Goal: Information Seeking & Learning: Compare options

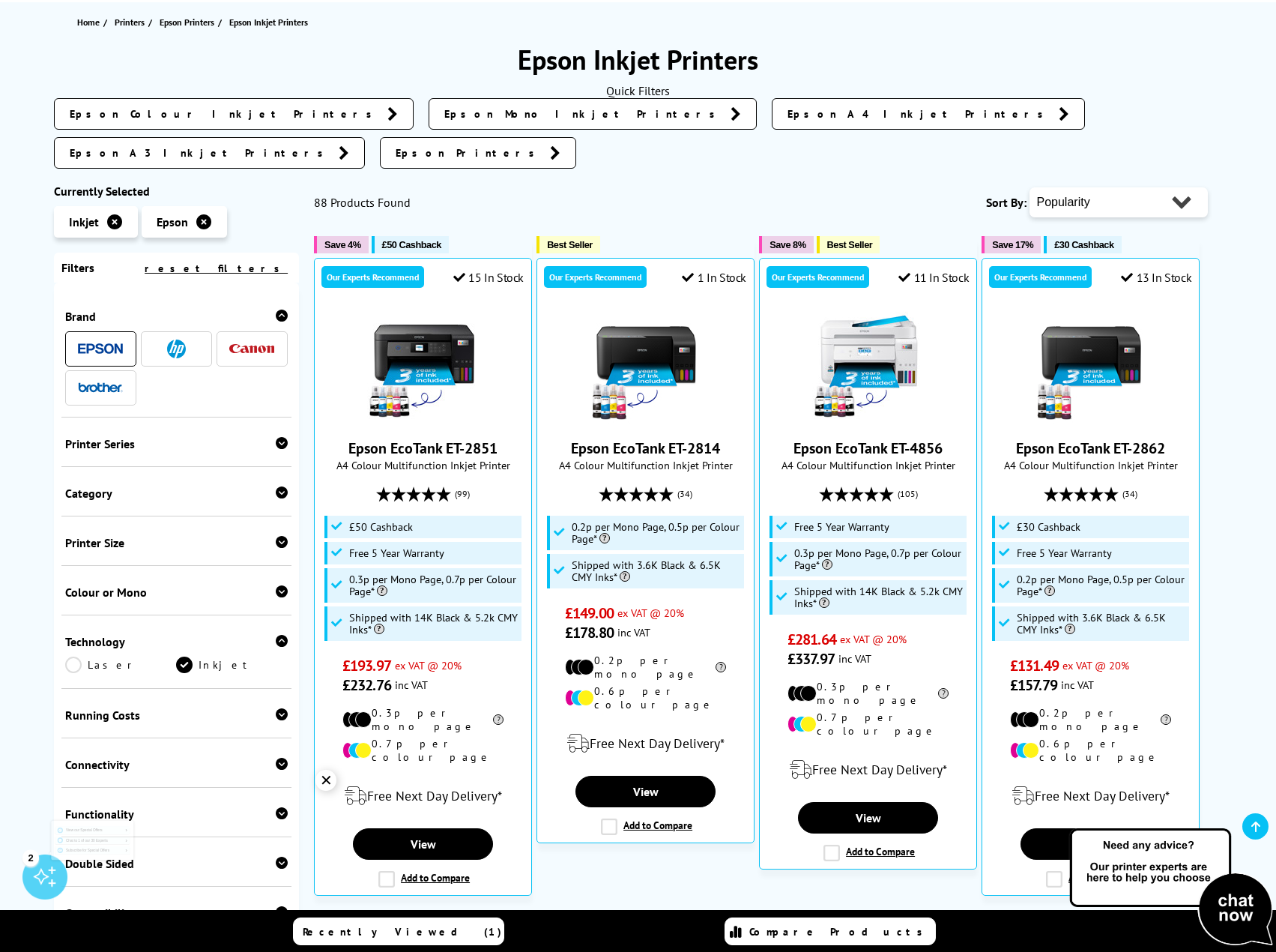
scroll to position [225, 0]
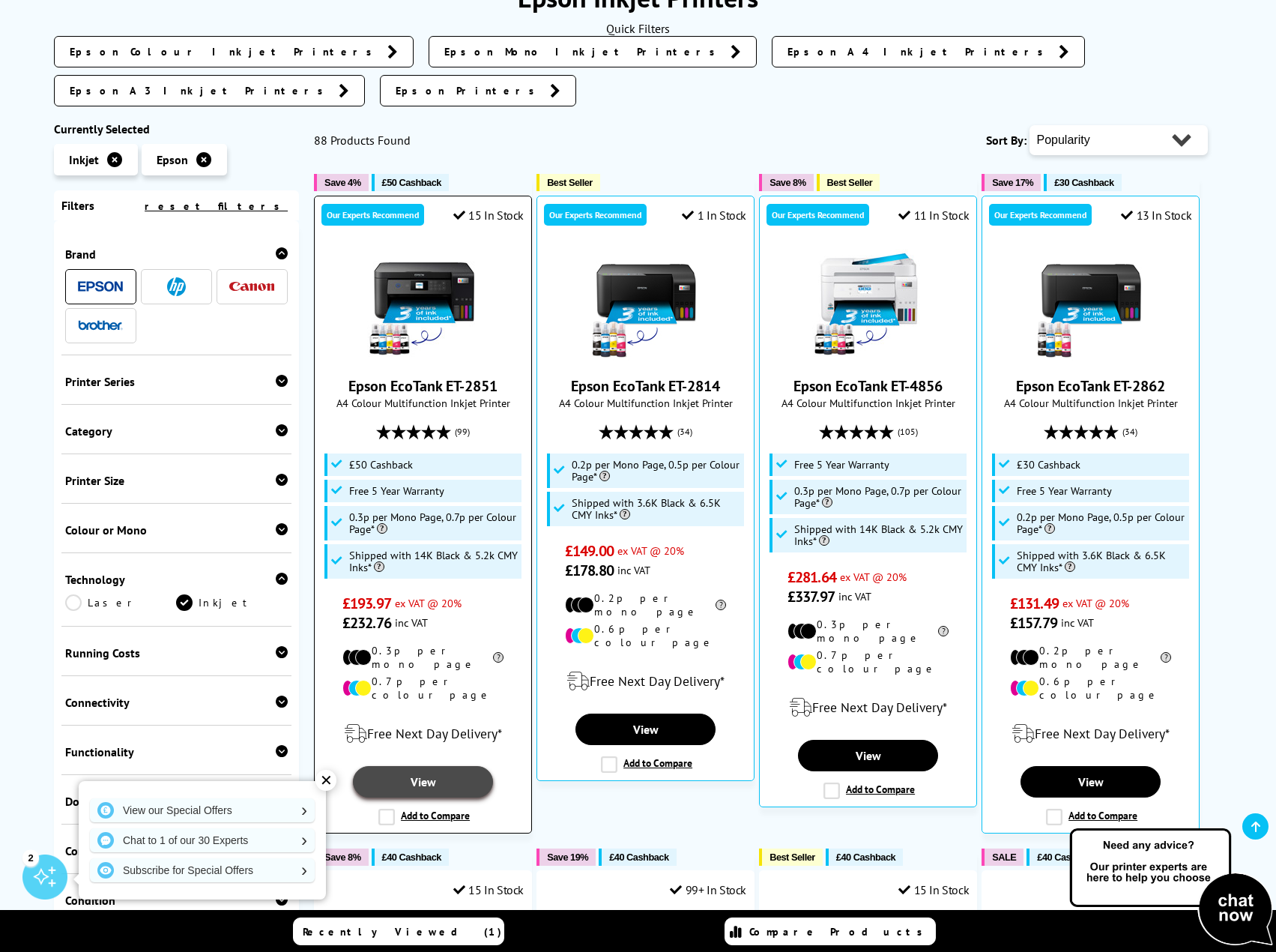
click at [426, 766] on link "View" at bounding box center [423, 782] width 140 height 31
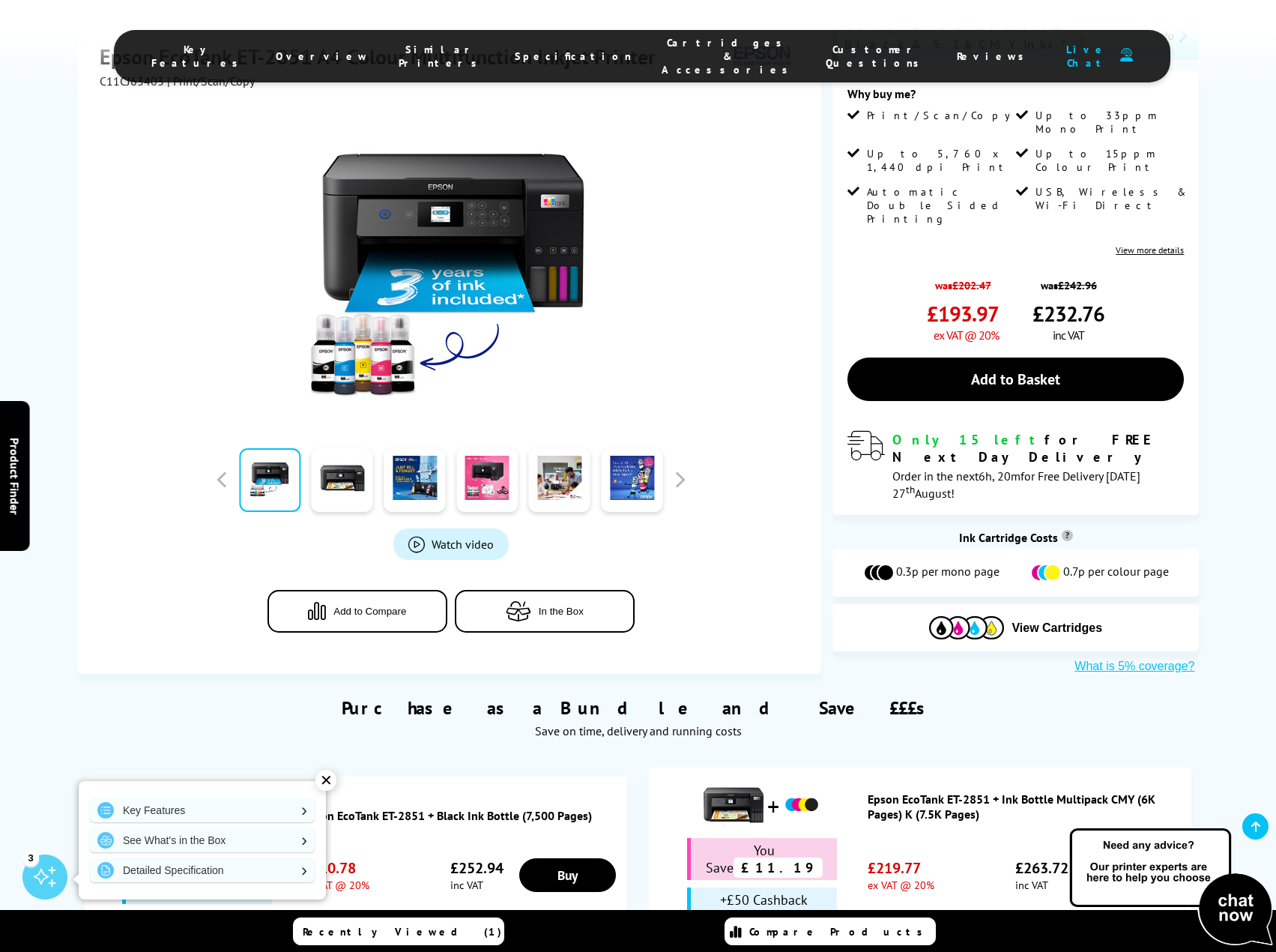
scroll to position [150, 0]
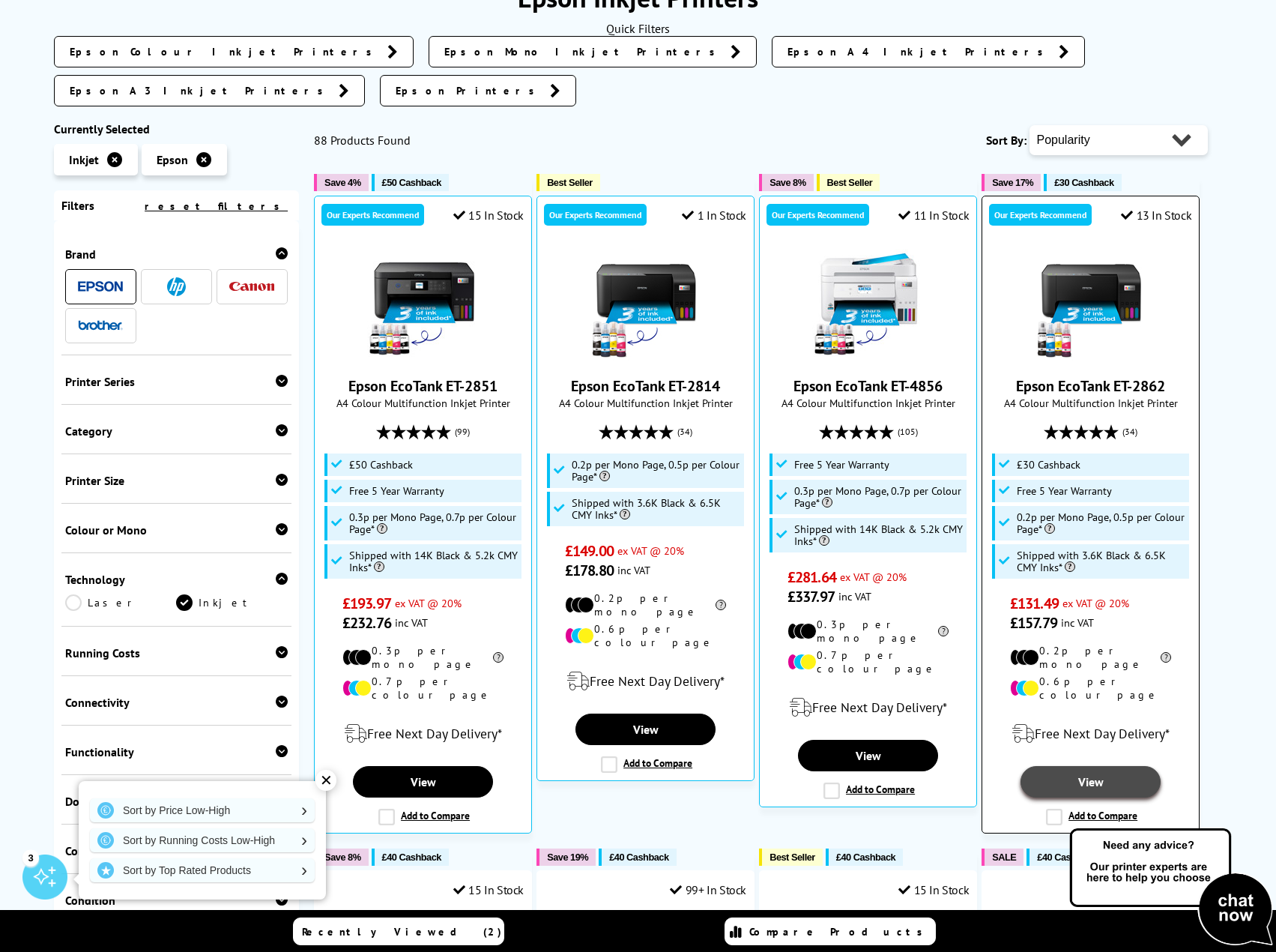
click at [1055, 766] on link "View" at bounding box center [1091, 782] width 140 height 31
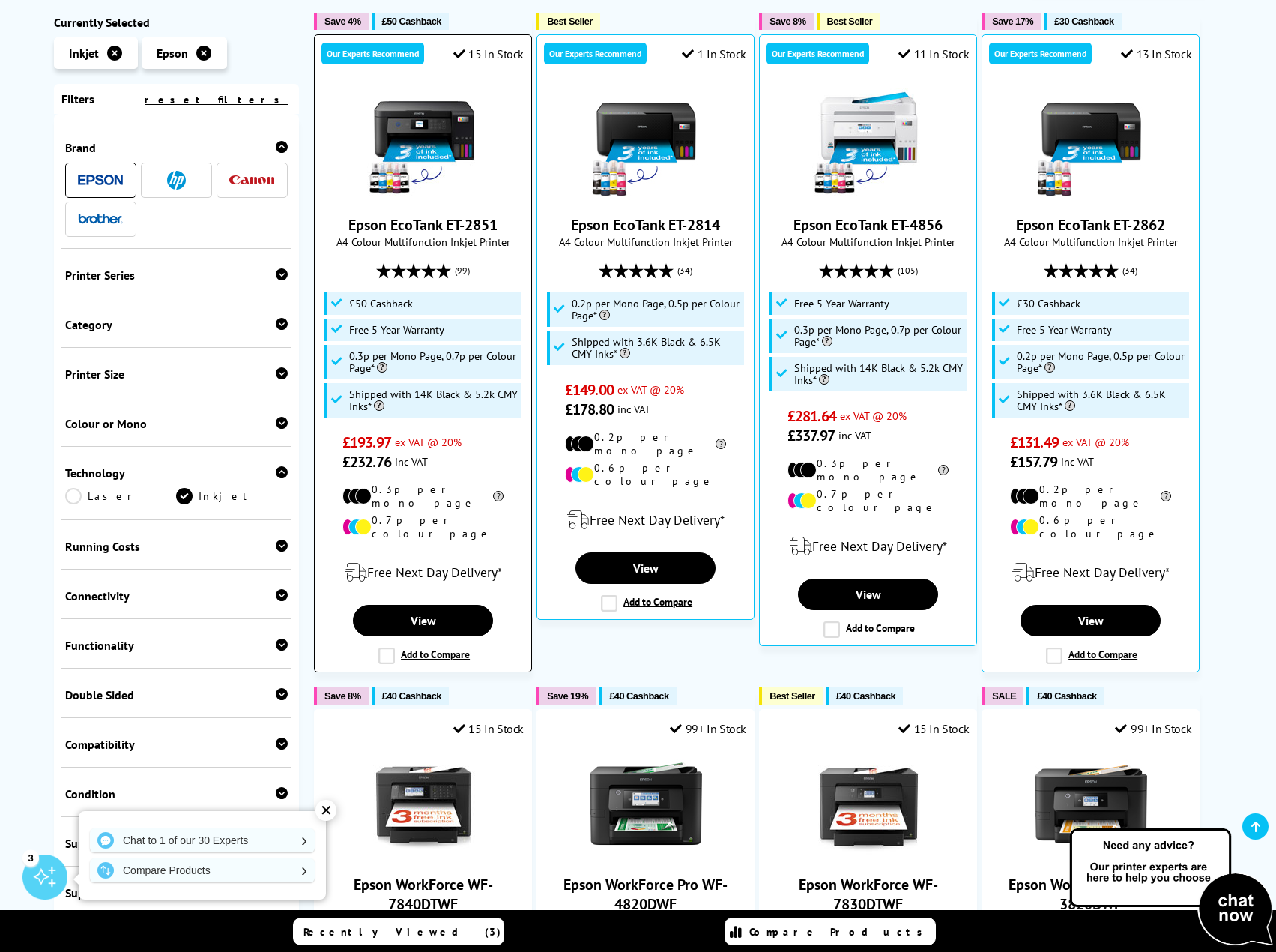
scroll to position [375, 0]
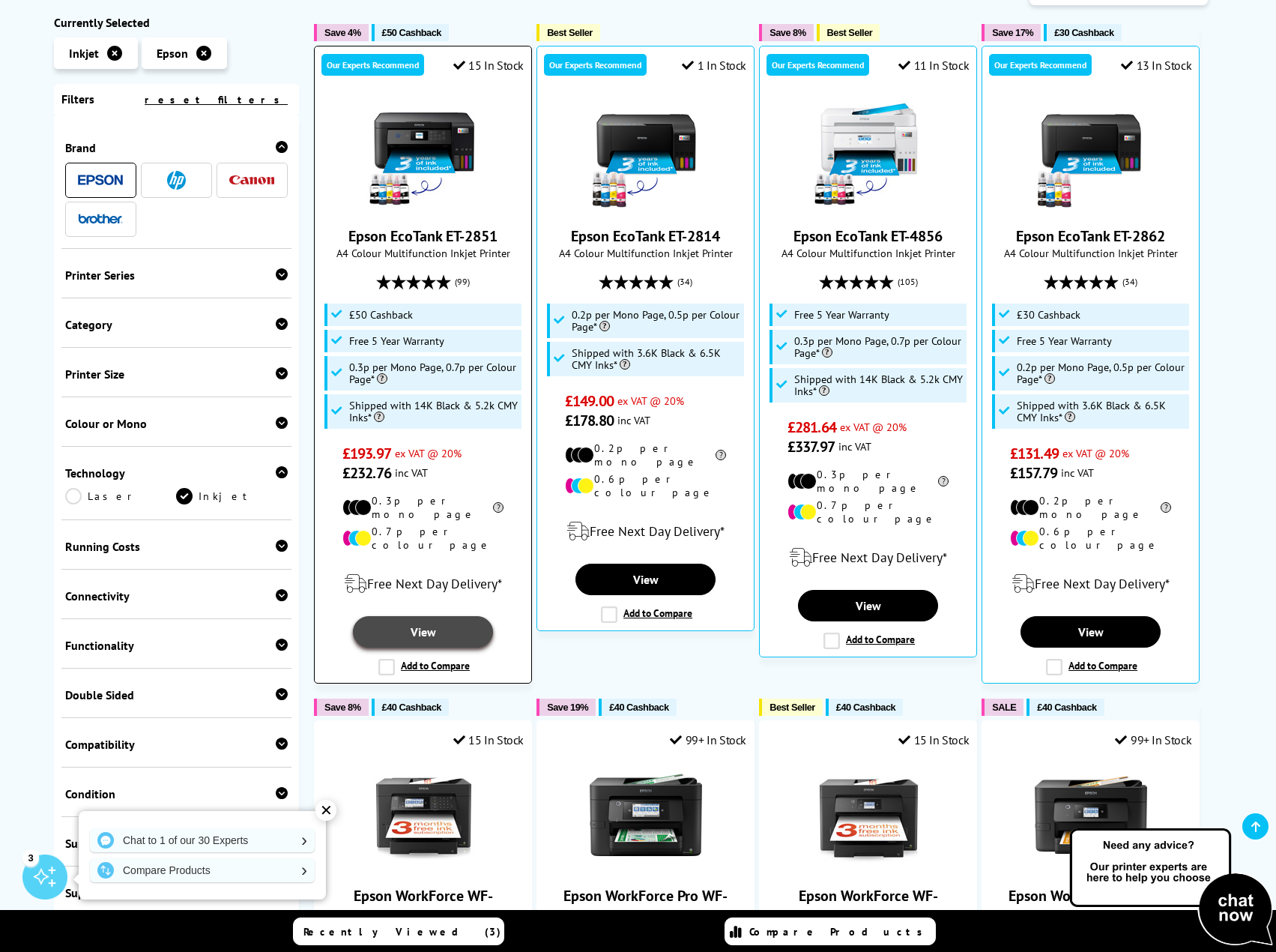
click at [433, 616] on link "View" at bounding box center [423, 632] width 140 height 31
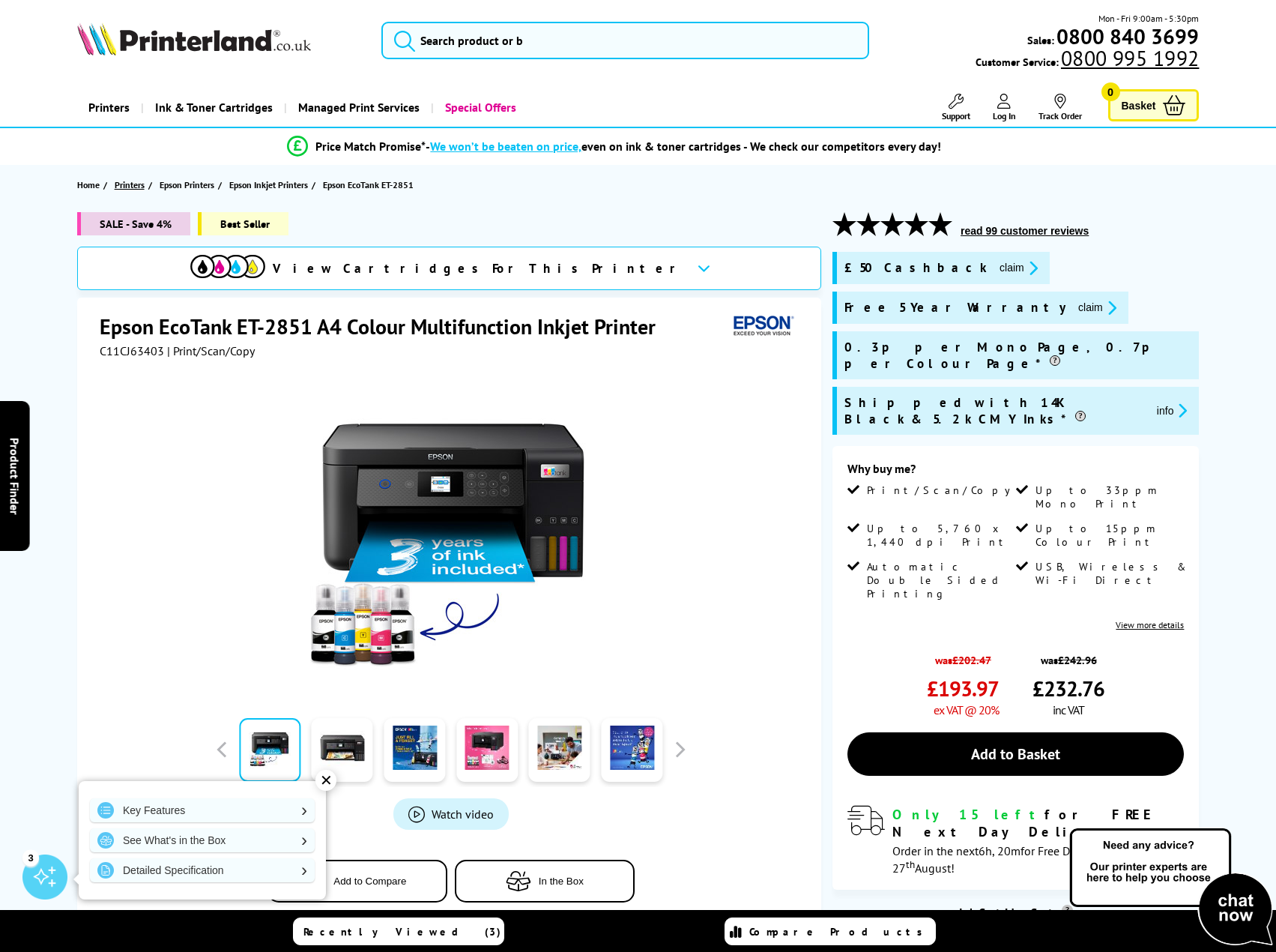
click at [133, 185] on span "Printers" at bounding box center [129, 184] width 30 height 16
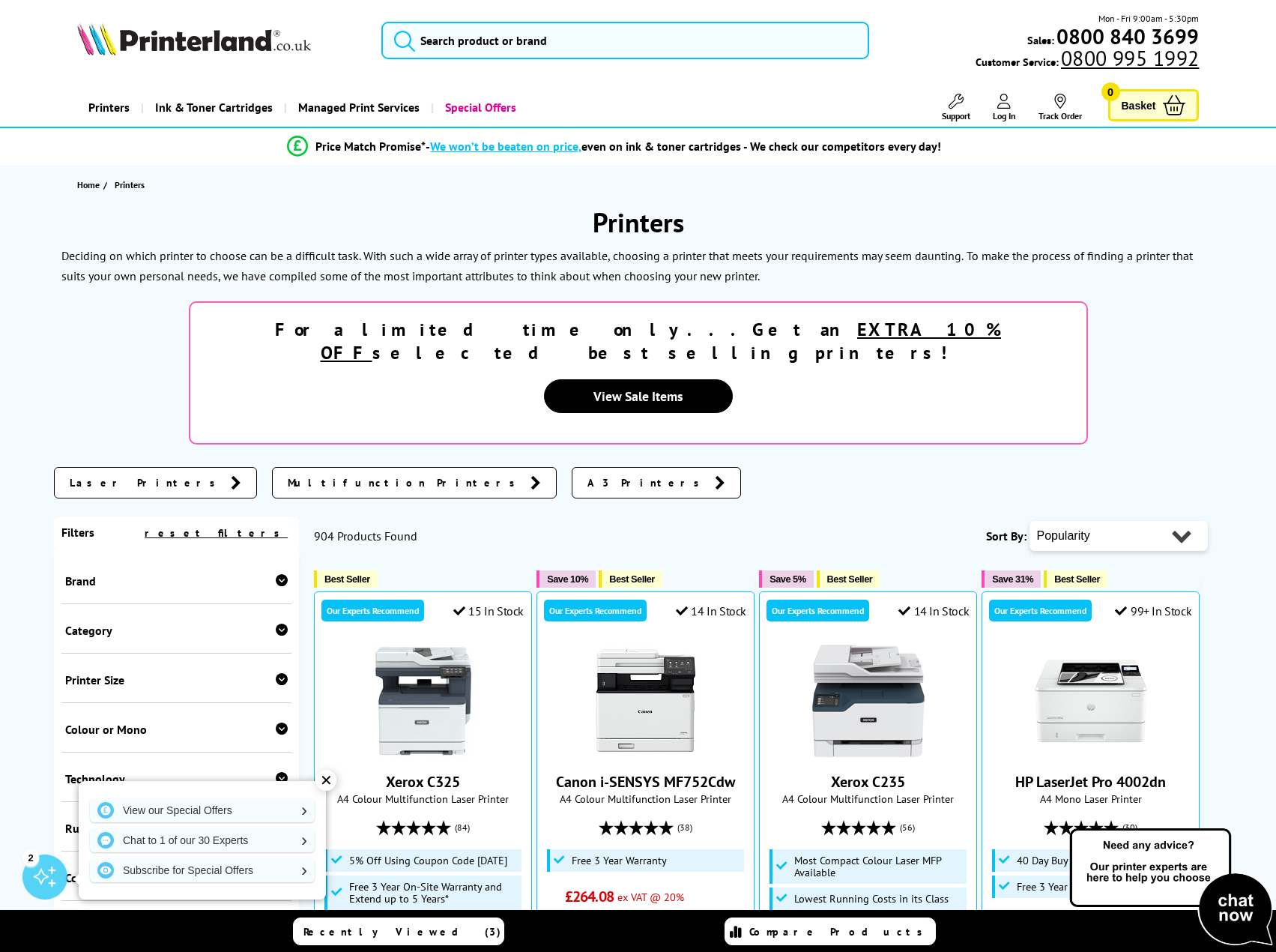
click at [112, 573] on div "Brand" at bounding box center [177, 580] width 224 height 15
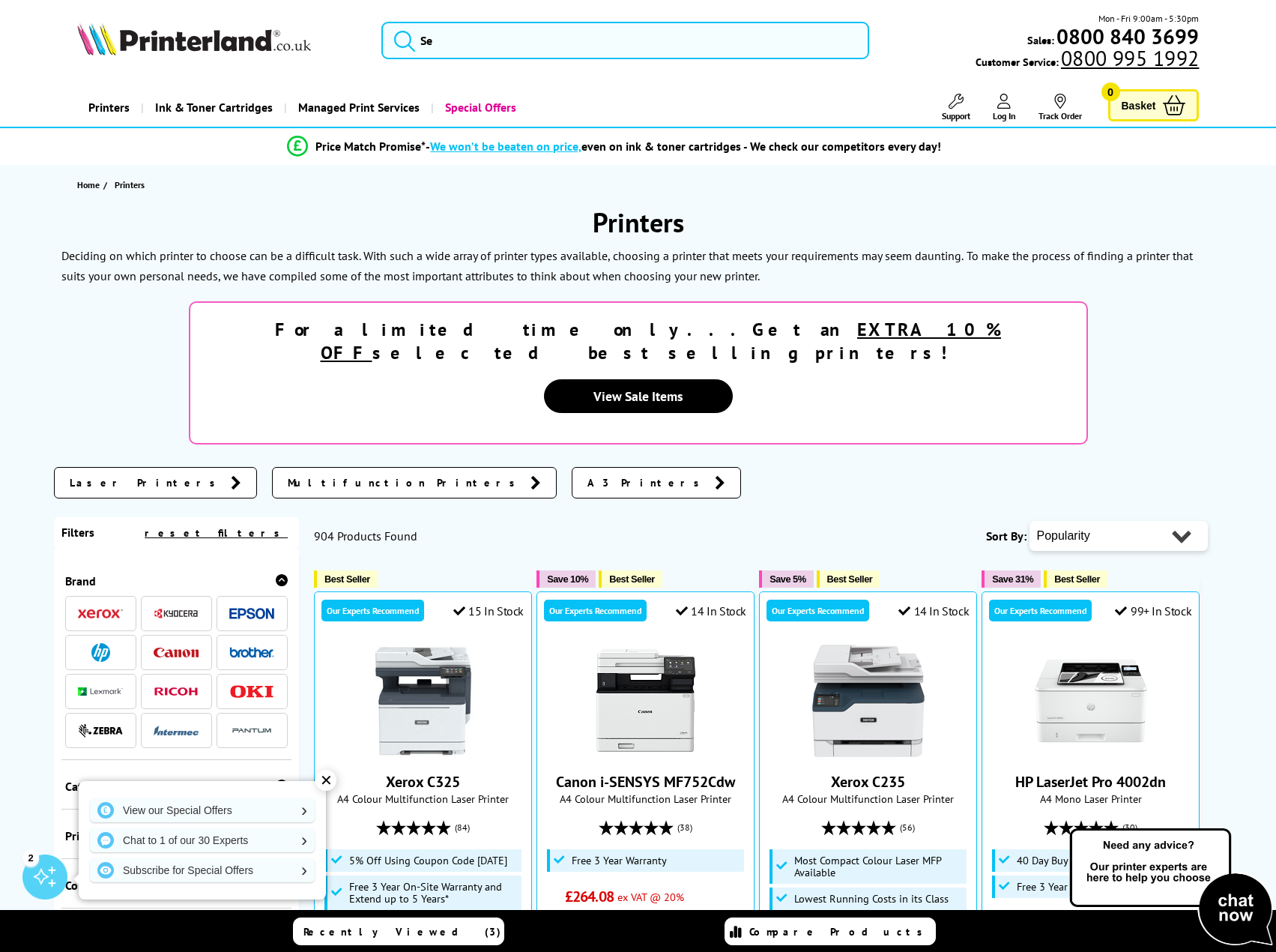
click at [170, 648] on img at bounding box center [176, 652] width 45 height 10
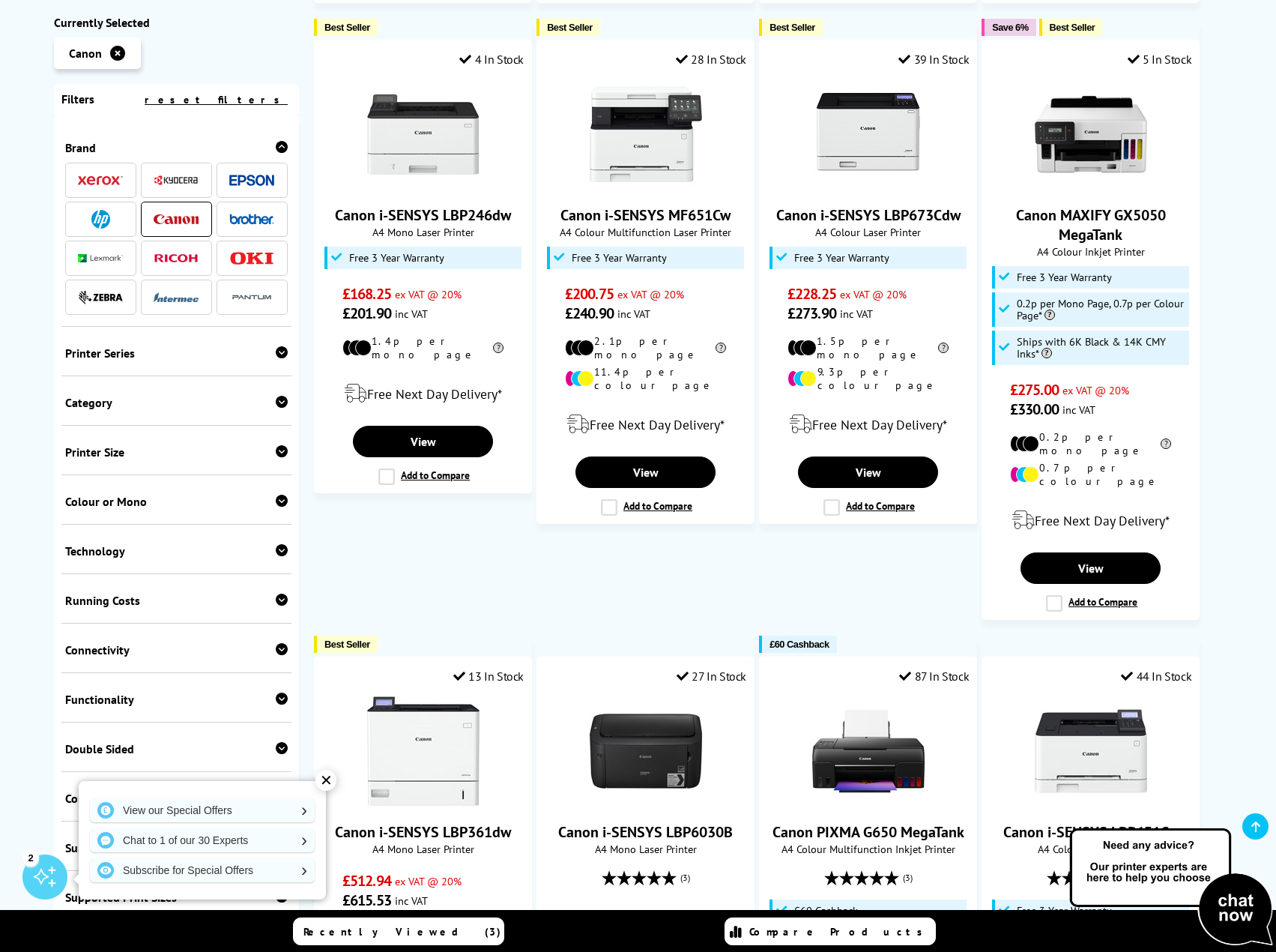
scroll to position [975, 0]
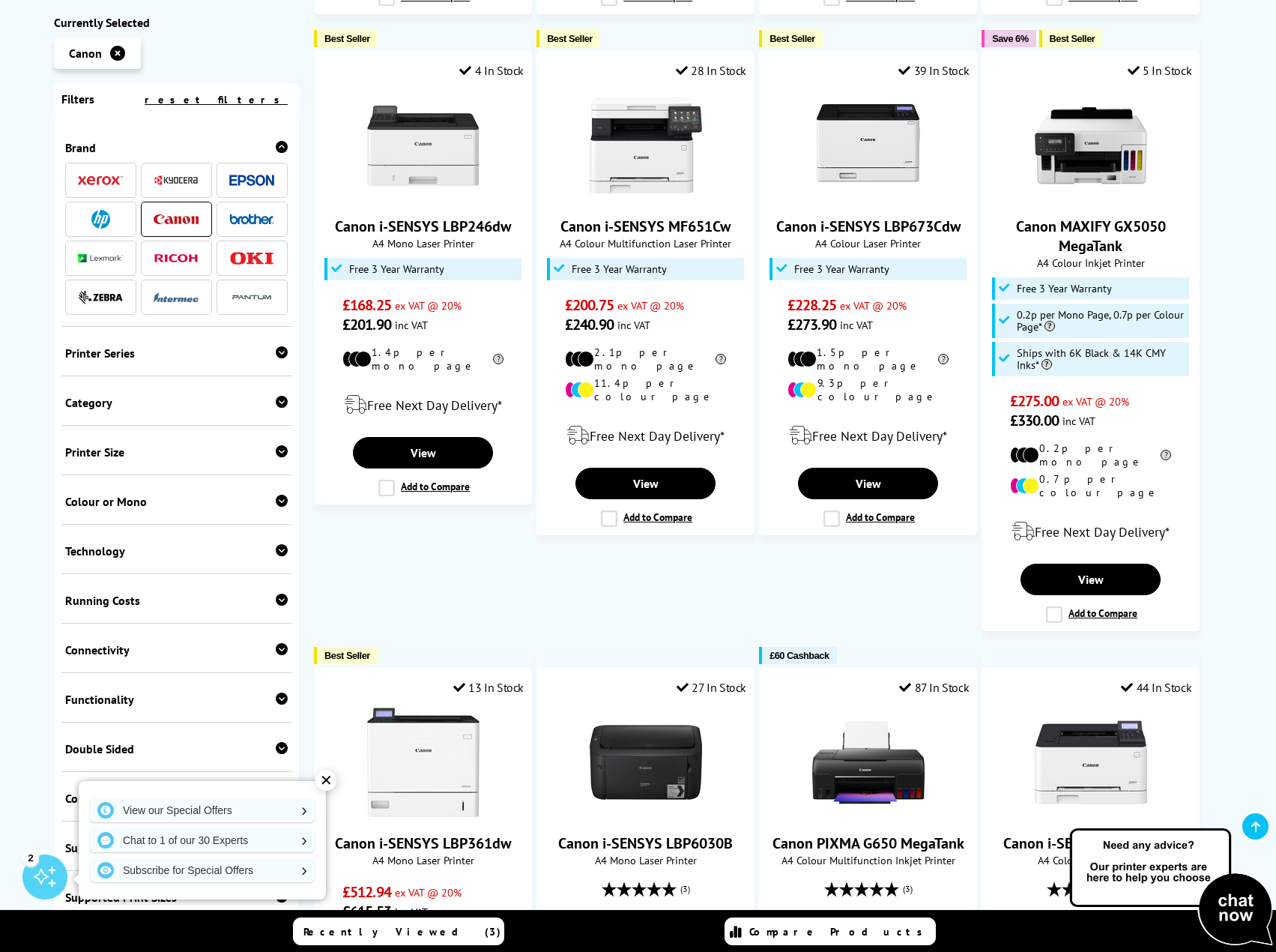
click at [187, 559] on div "Technology Laser Inkjet" at bounding box center [177, 549] width 231 height 50
click at [146, 545] on div "Technology" at bounding box center [177, 551] width 224 height 15
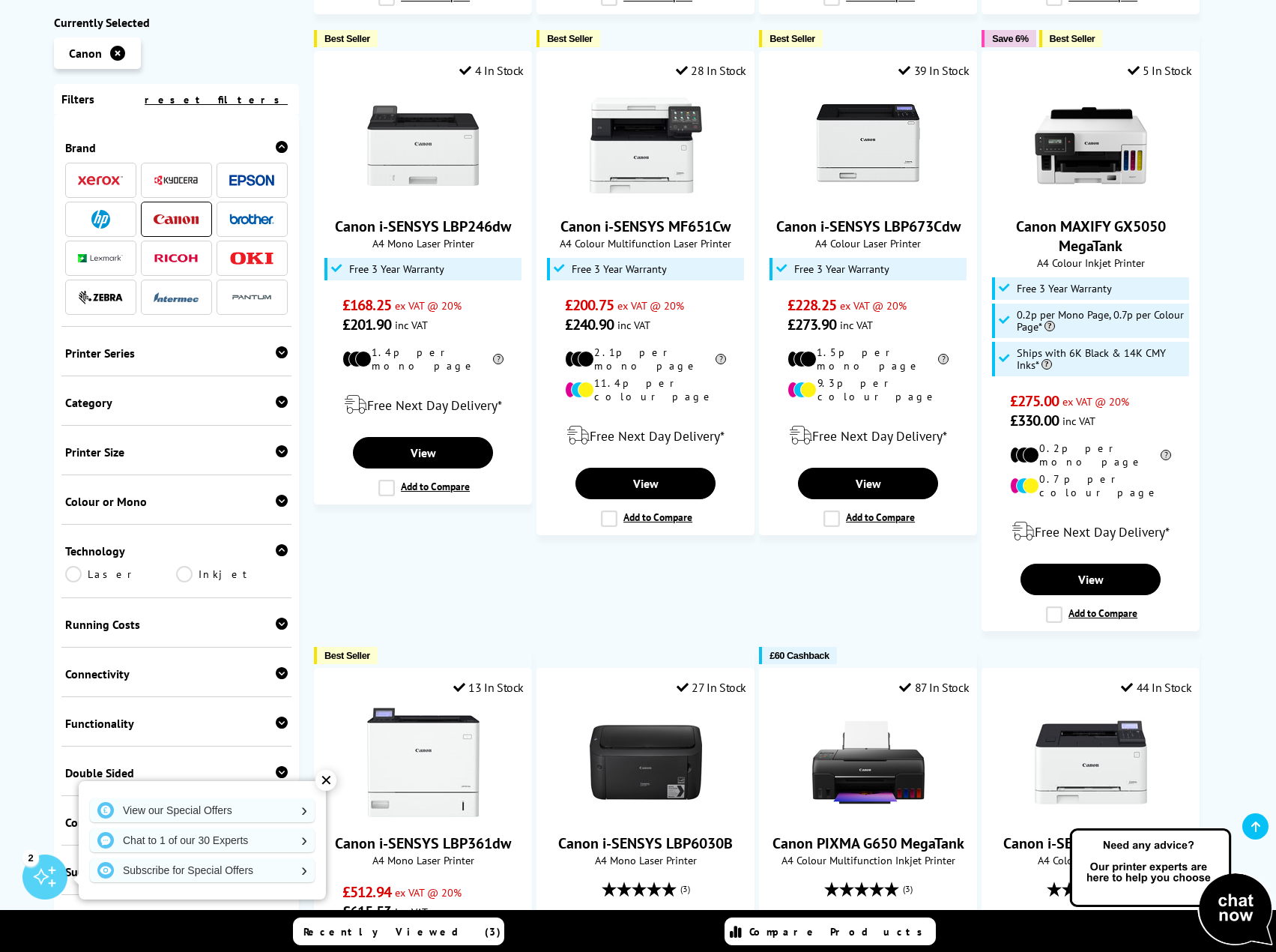
click at [180, 573] on link "Inkjet" at bounding box center [232, 573] width 112 height 17
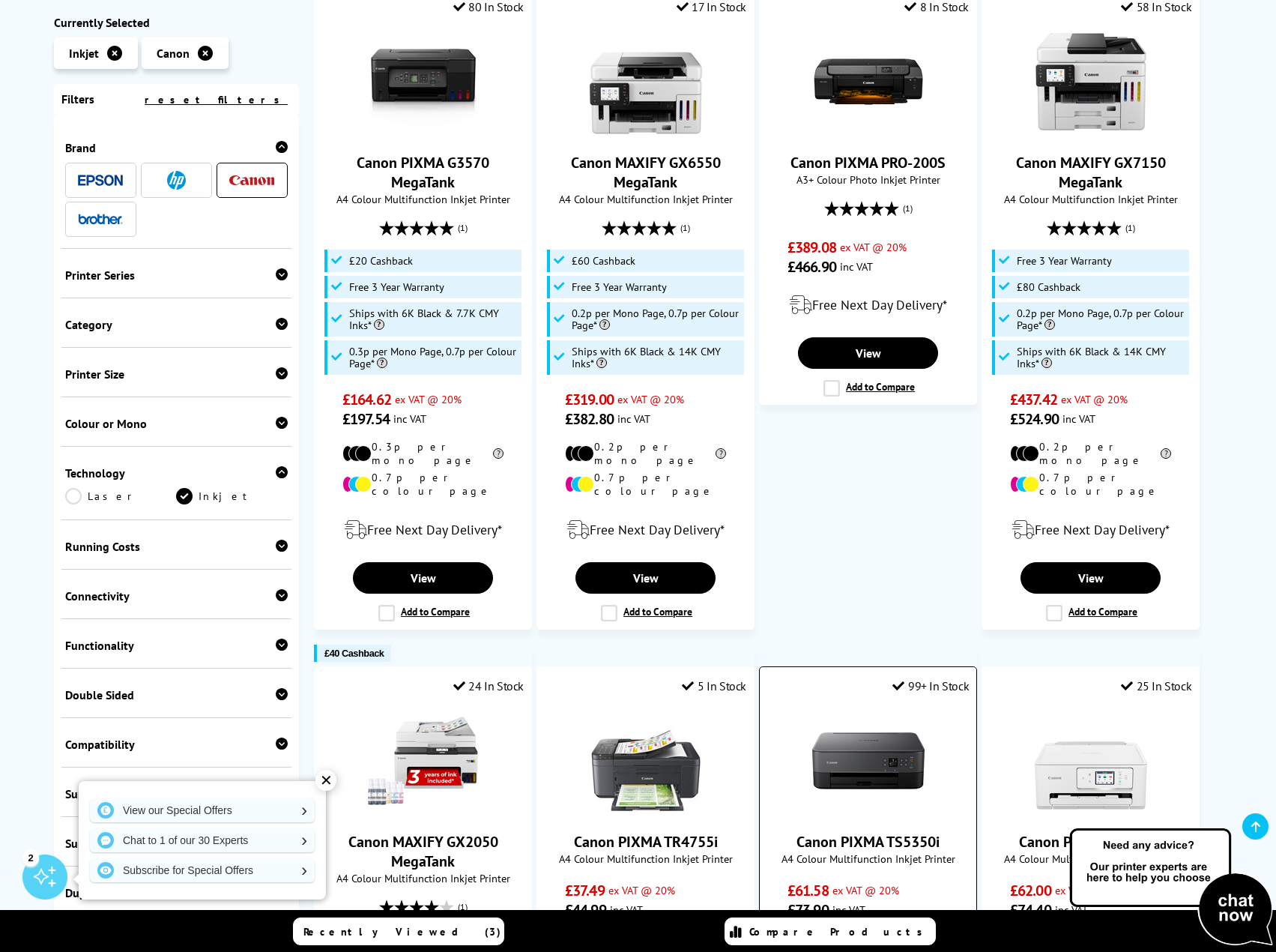
scroll to position [1124, 0]
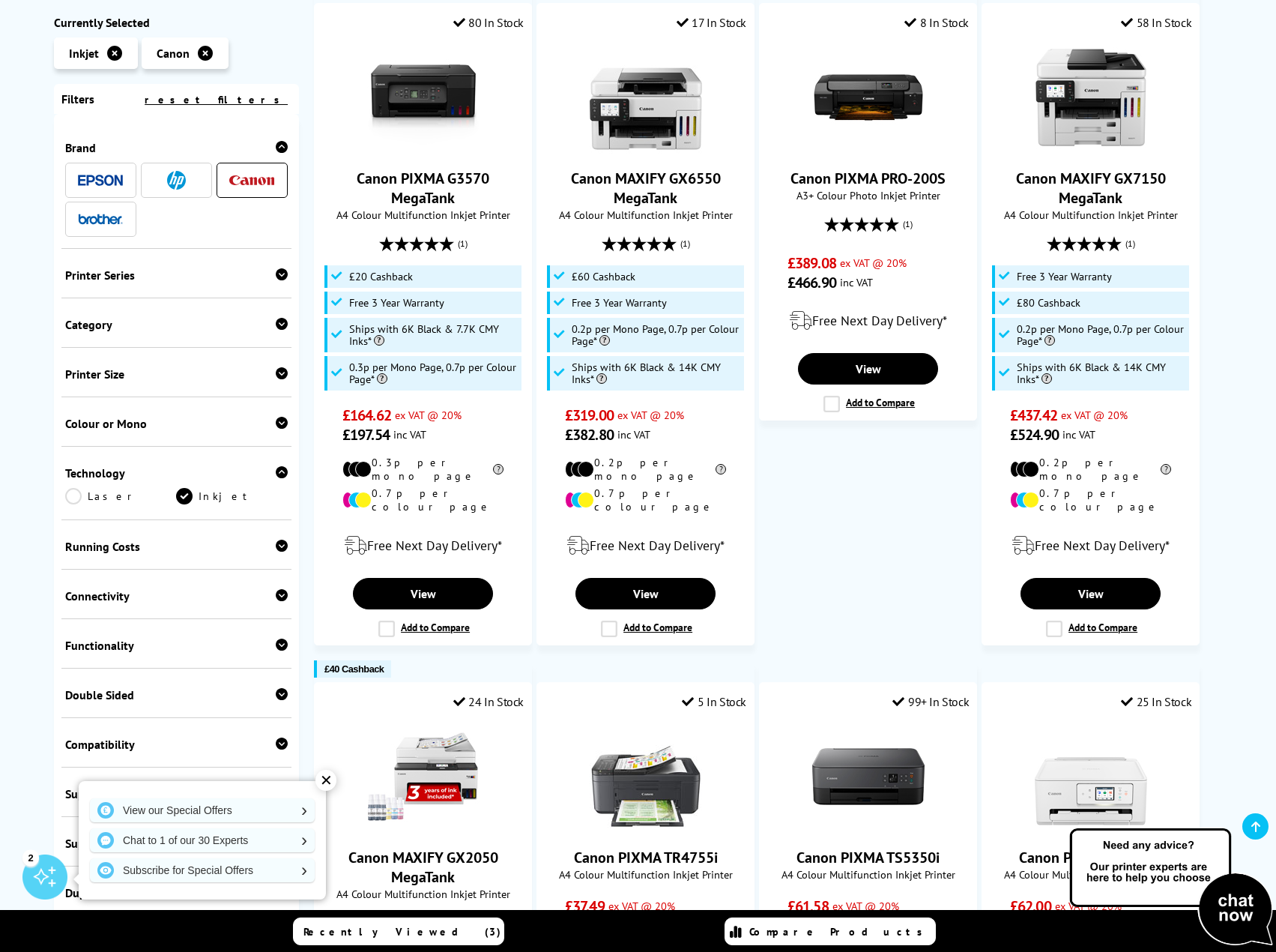
click at [286, 699] on div "Double Sided Print Scan" at bounding box center [177, 693] width 231 height 50
click at [280, 695] on icon at bounding box center [282, 694] width 12 height 12
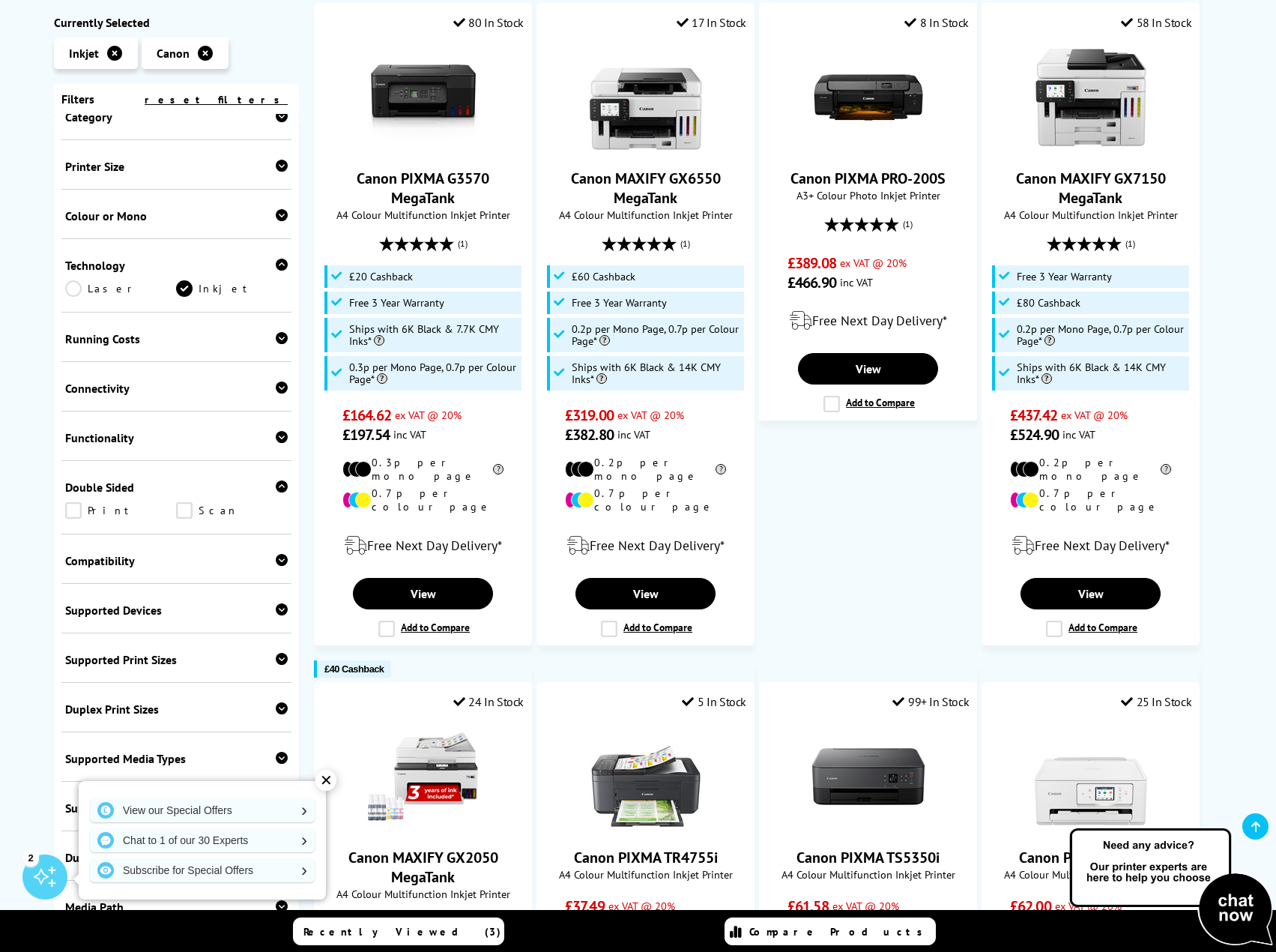
scroll to position [225, 0]
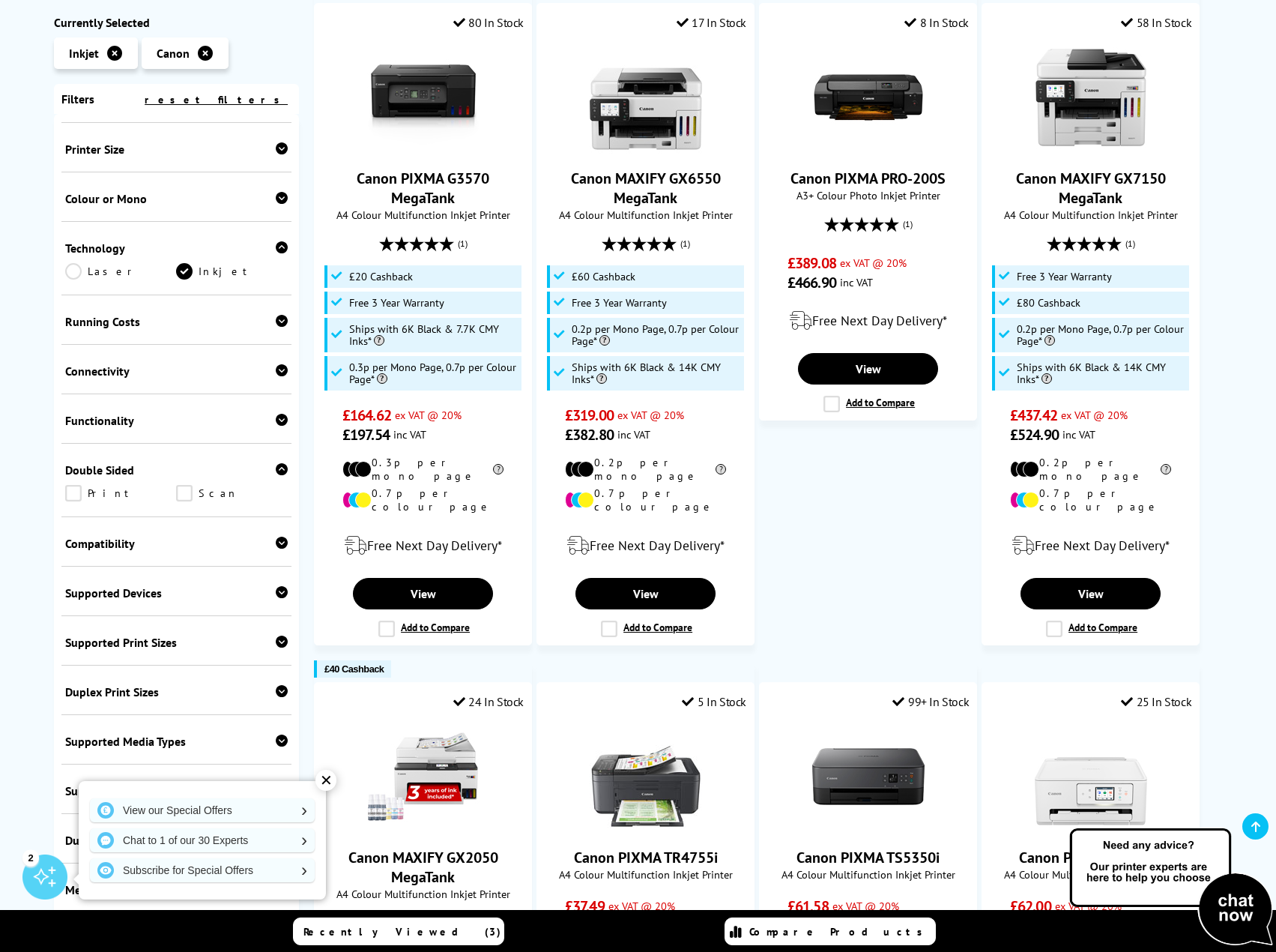
click at [72, 498] on link "Print" at bounding box center [121, 493] width 112 height 17
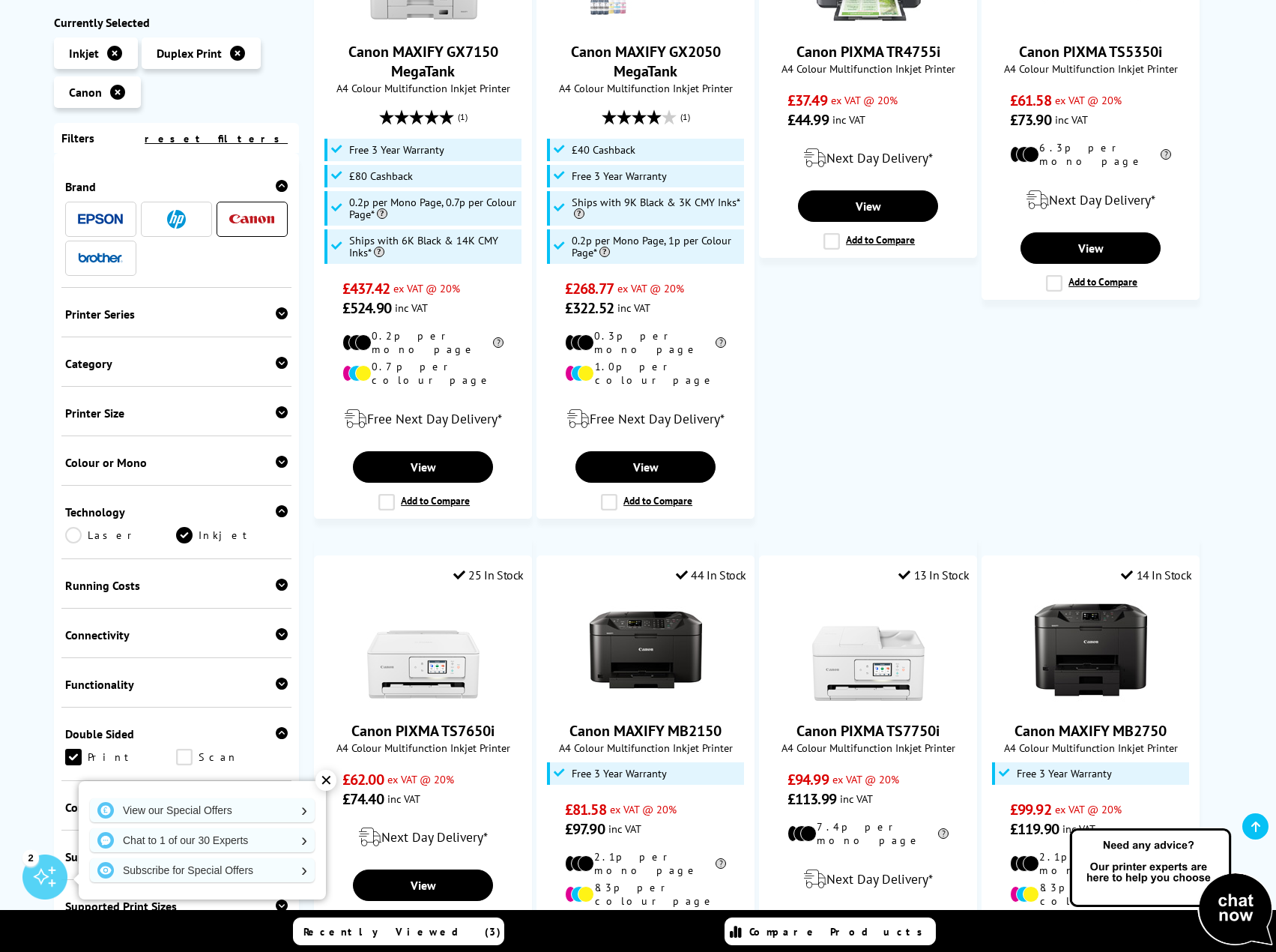
scroll to position [300, 0]
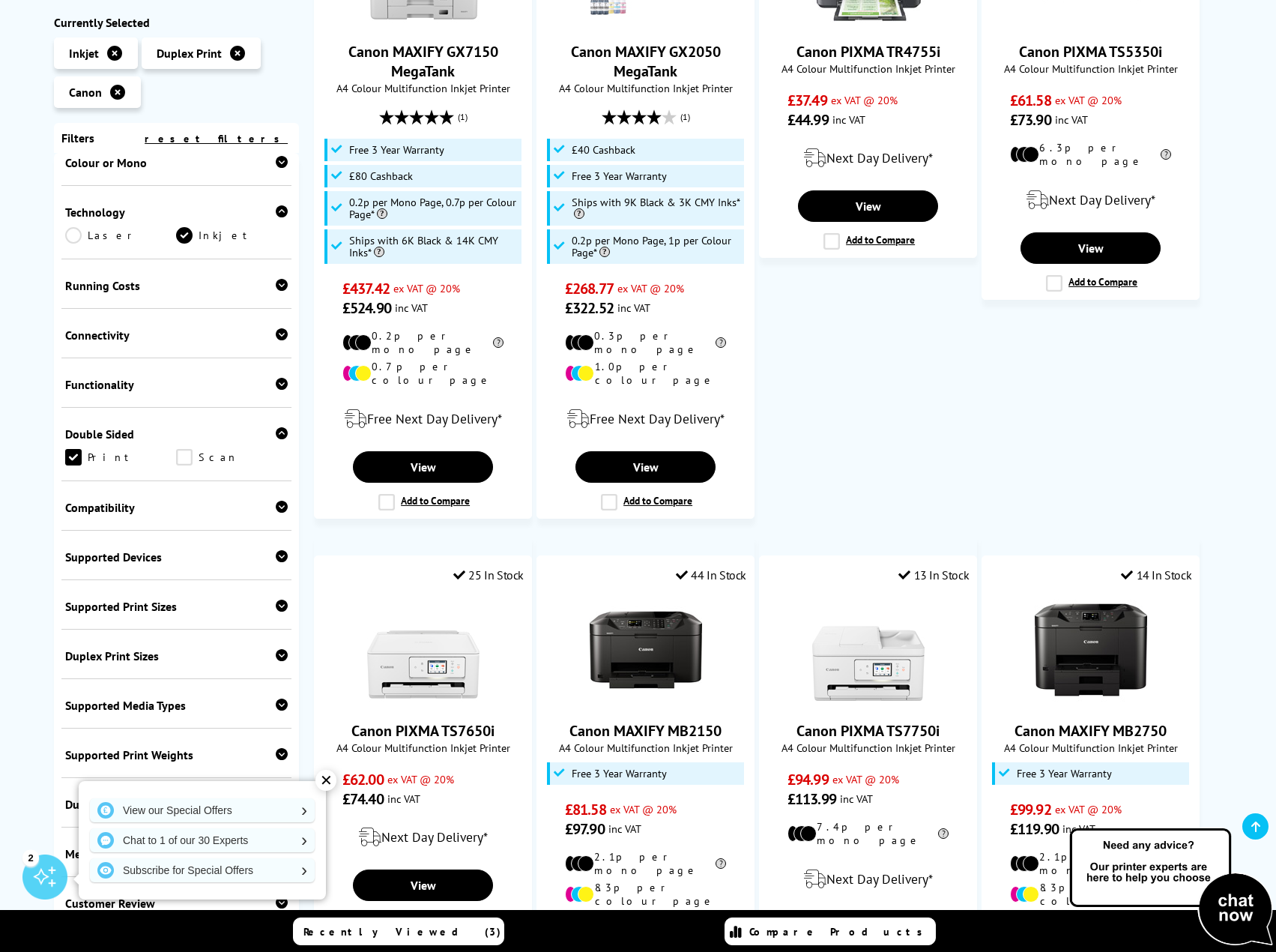
click at [145, 655] on div "Duplex Print Sizes" at bounding box center [177, 656] width 224 height 15
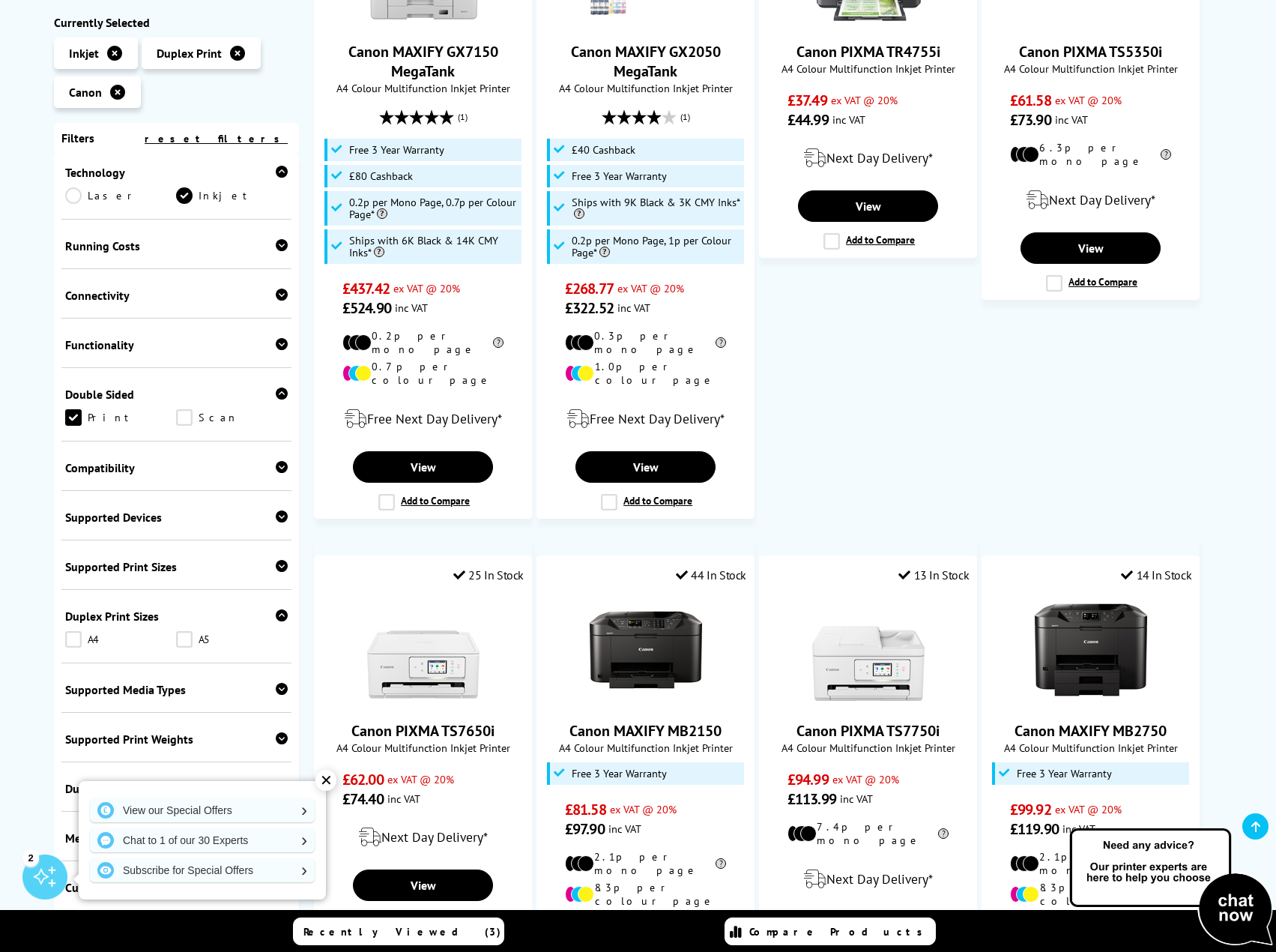
scroll to position [372, 0]
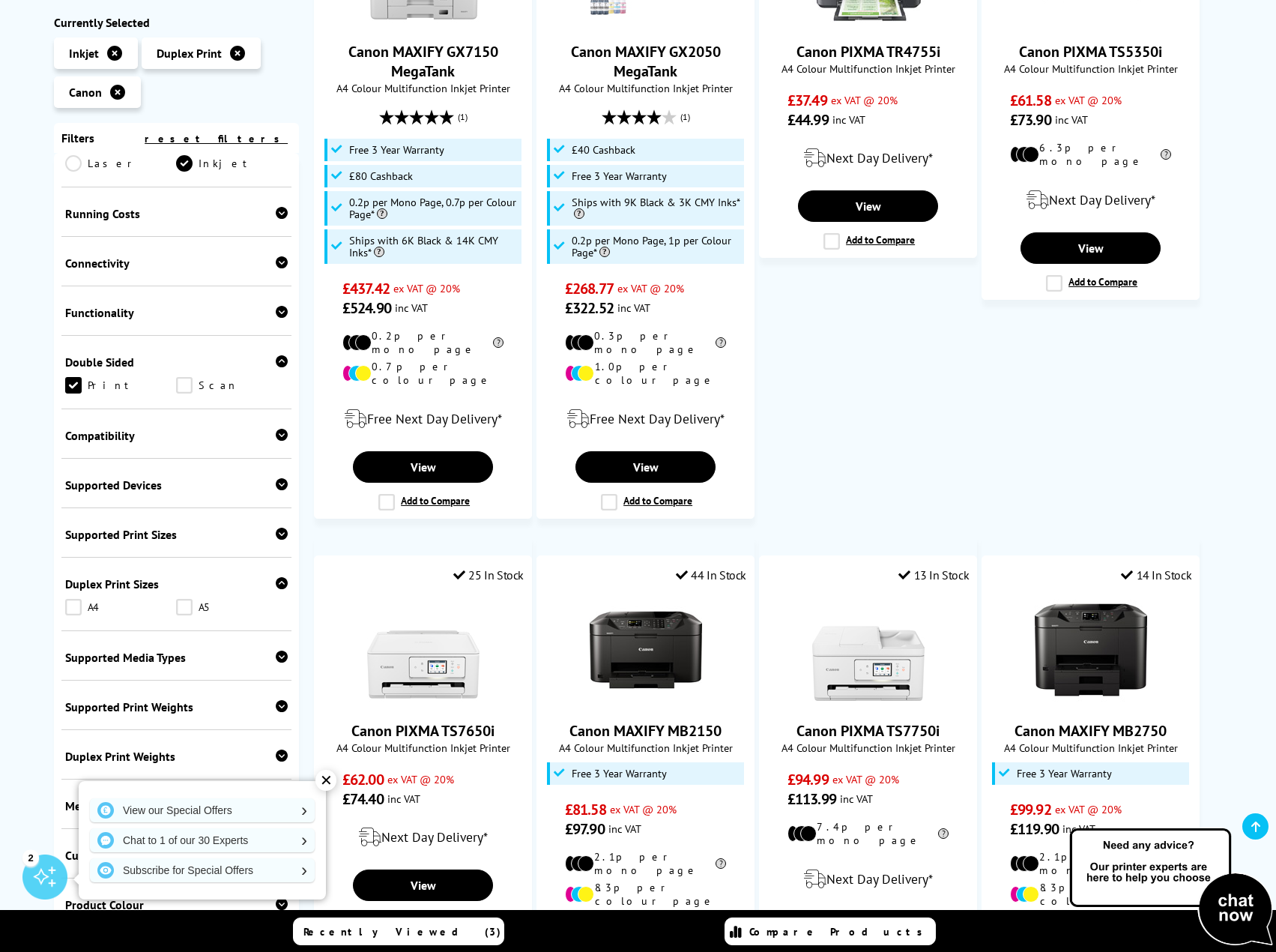
click at [328, 787] on div "✕" at bounding box center [326, 781] width 21 height 21
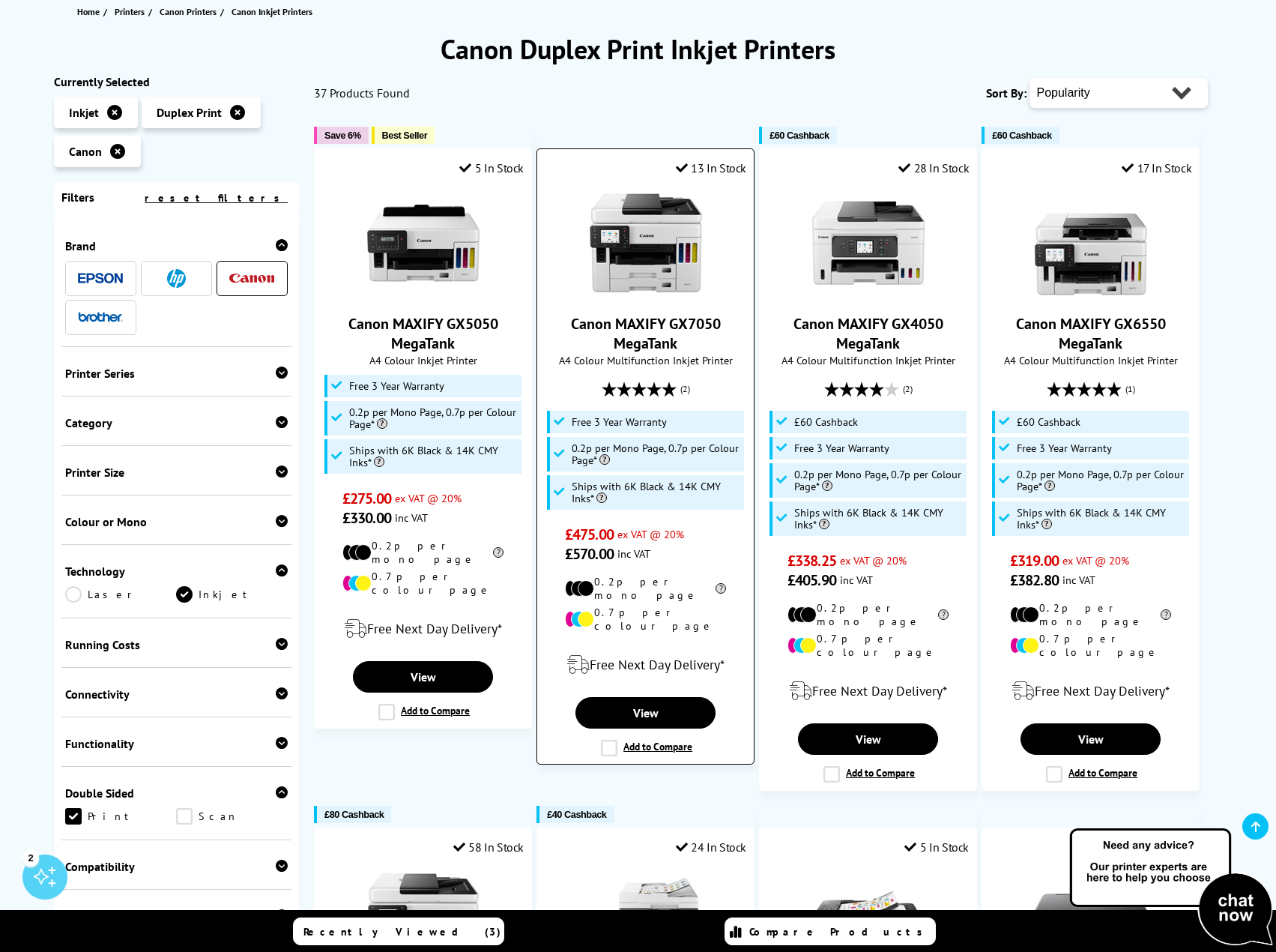
scroll to position [150, 0]
